Goal: Task Accomplishment & Management: Use online tool/utility

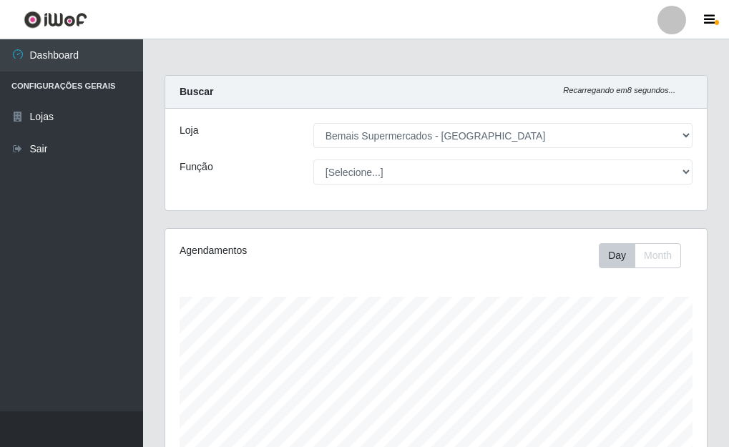
select select "249"
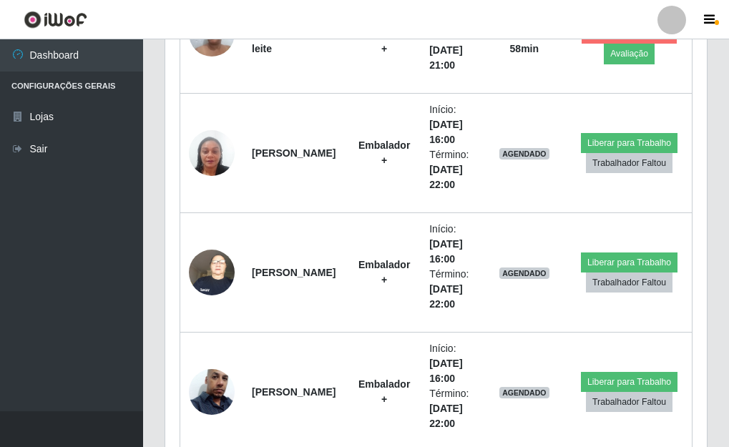
scroll to position [297, 541]
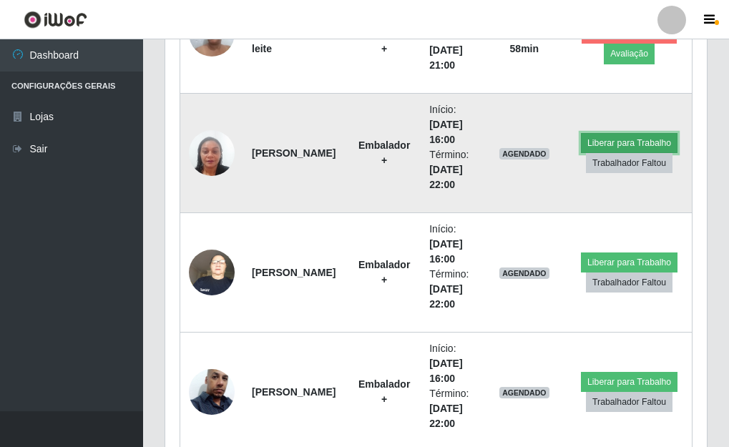
click at [624, 139] on button "Liberar para Trabalho" at bounding box center [629, 143] width 97 height 20
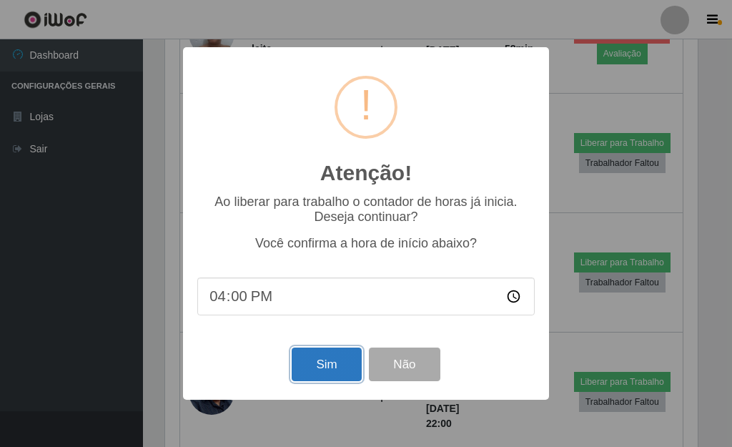
click at [335, 368] on button "Sim" at bounding box center [326, 365] width 69 height 34
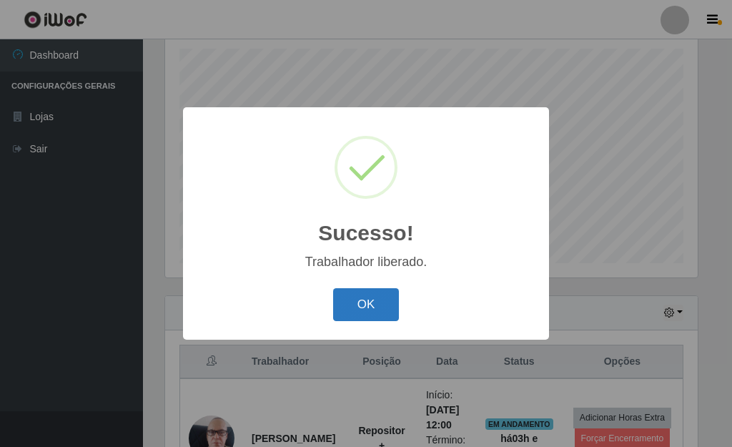
click at [360, 306] on button "OK" at bounding box center [366, 305] width 67 height 34
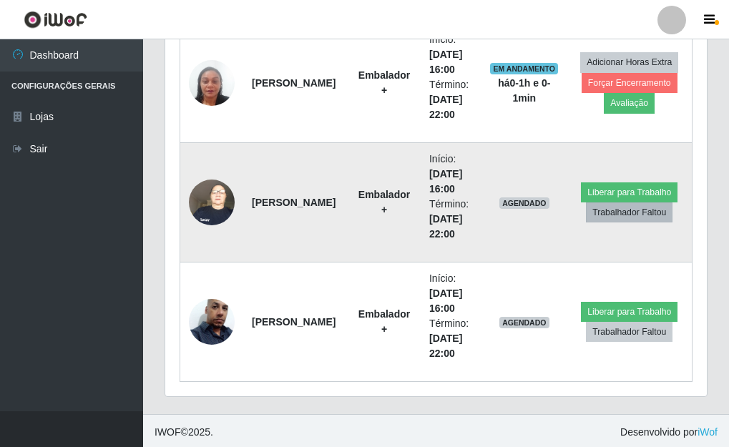
scroll to position [965, 0]
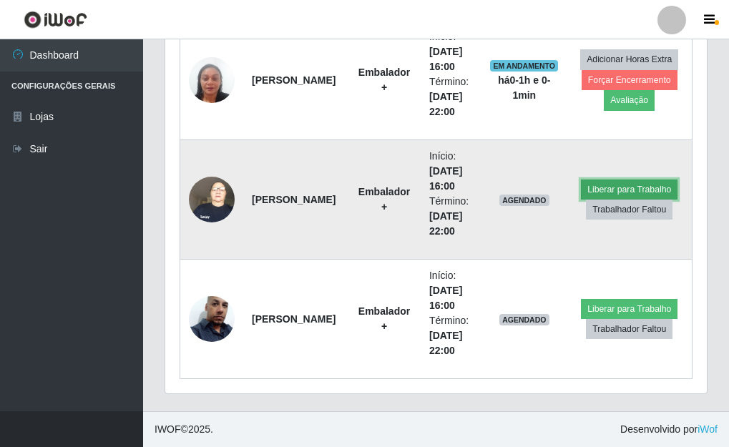
click at [627, 185] on button "Liberar para Trabalho" at bounding box center [629, 189] width 97 height 20
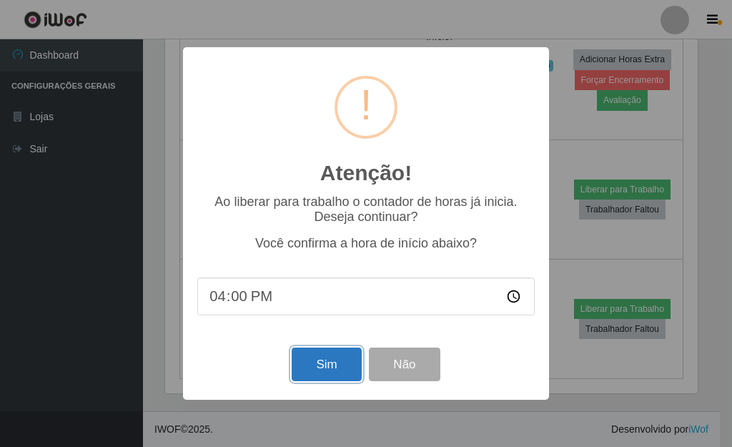
click at [336, 377] on button "Sim" at bounding box center [326, 365] width 69 height 34
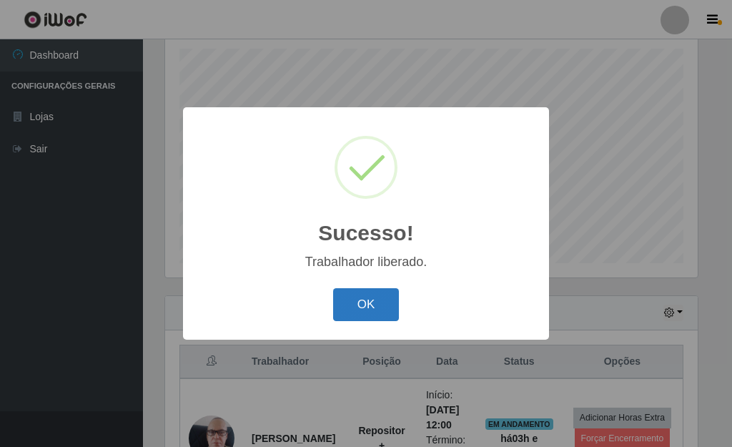
click at [354, 294] on button "OK" at bounding box center [366, 305] width 67 height 34
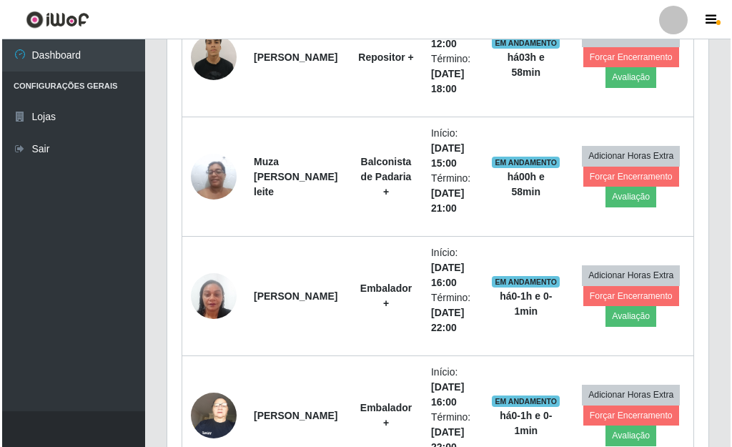
scroll to position [965, 0]
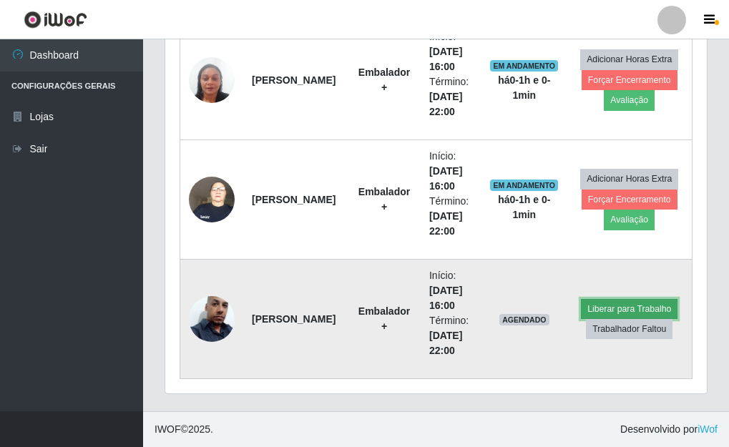
click at [639, 301] on button "Liberar para Trabalho" at bounding box center [629, 309] width 97 height 20
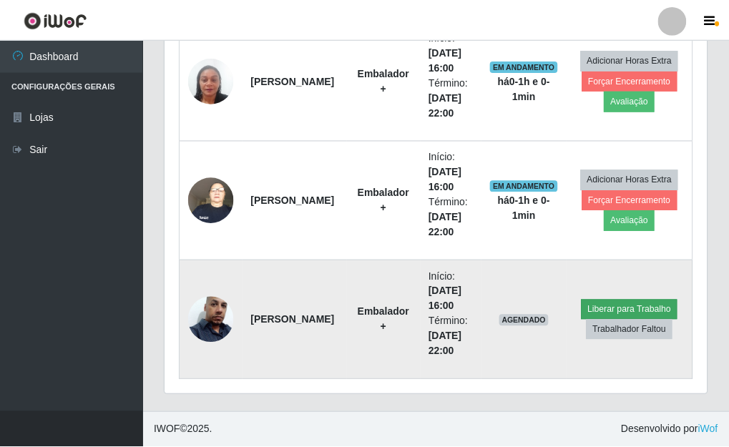
scroll to position [297, 533]
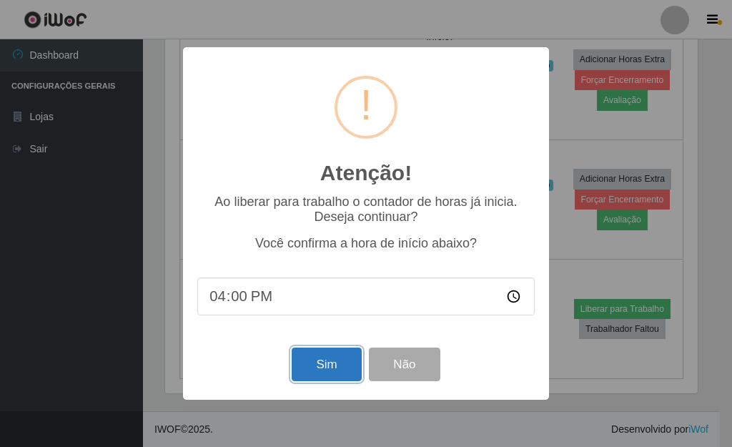
click at [302, 368] on button "Sim" at bounding box center [326, 365] width 69 height 34
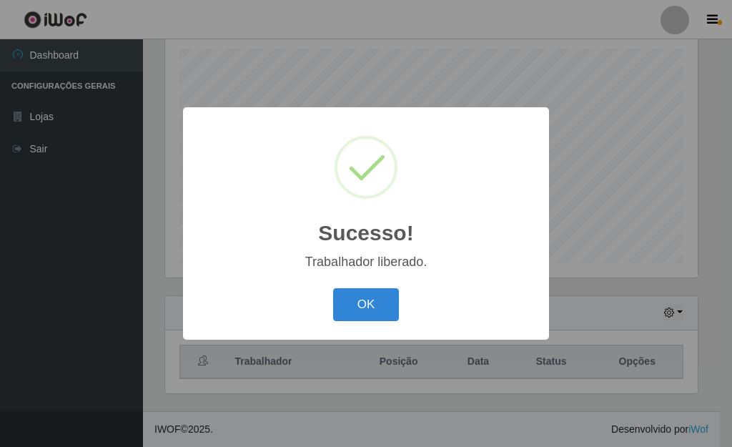
click at [375, 283] on div "Sucesso! × Trabalhador liberado. OK Cancel" at bounding box center [366, 223] width 366 height 232
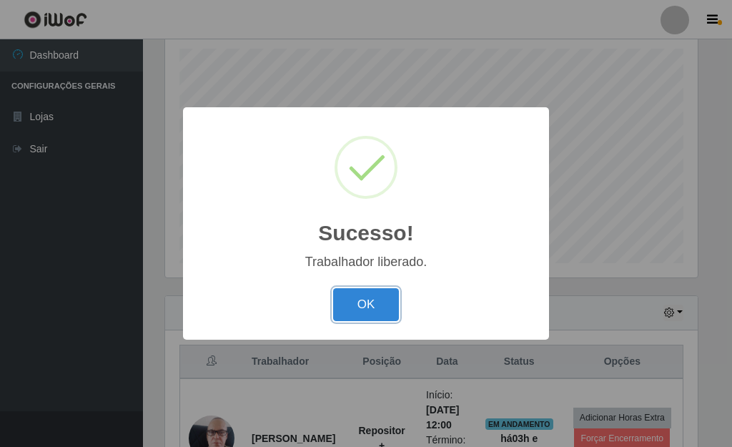
drag, startPoint x: 375, startPoint y: 304, endPoint x: 412, endPoint y: 274, distance: 47.8
click at [375, 303] on button "OK" at bounding box center [366, 305] width 67 height 34
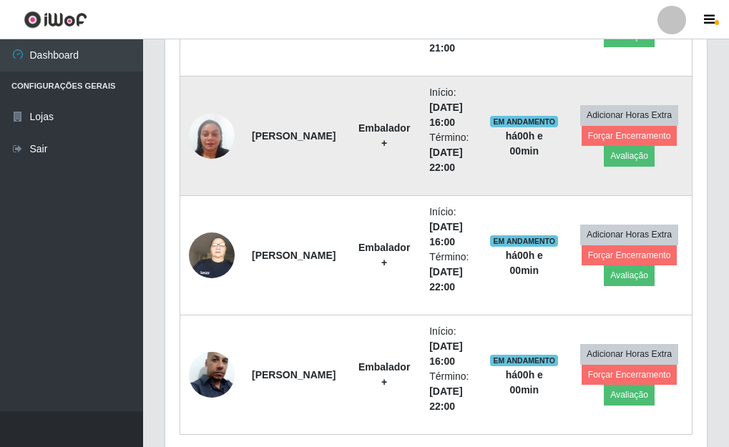
scroll to position [0, 0]
